Goal: Task Accomplishment & Management: Manage account settings

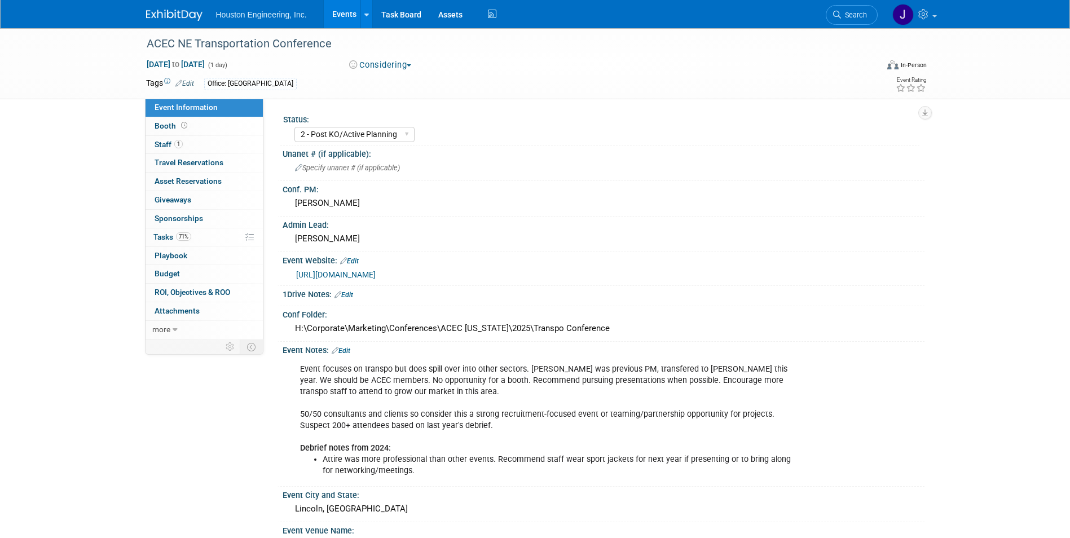
select select "2 - Post KO/Active Planning"
select select "No"
select select "Multi-sector/Any/All"
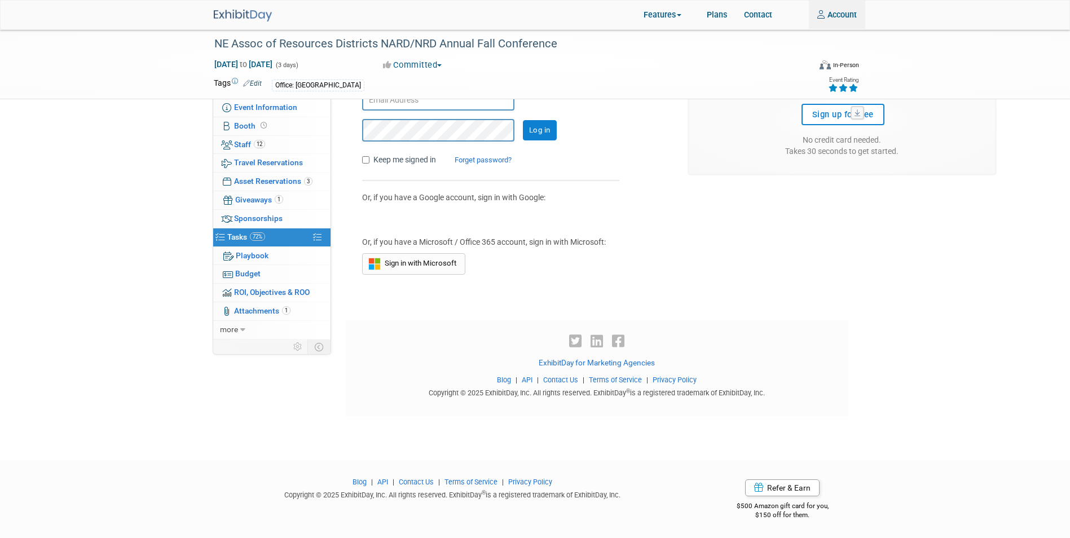
type input "[PERSON_NAME][EMAIL_ADDRESS][PERSON_NAME][DOMAIN_NAME]"
drag, startPoint x: 852, startPoint y: 268, endPoint x: 865, endPoint y: 252, distance: 20.4
click at [853, 268] on div "Sign in [PERSON_NAME][EMAIL_ADDRESS][PERSON_NAME][DOMAIN_NAME] Log in Keep me s…" at bounding box center [680, 162] width 652 height 223
